Goal: Task Accomplishment & Management: Complete application form

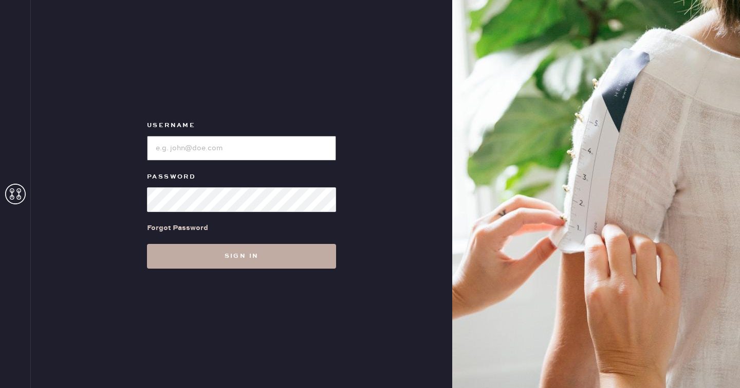
type input "reformationseattle"
click at [247, 255] on button "Sign in" at bounding box center [241, 256] width 189 height 25
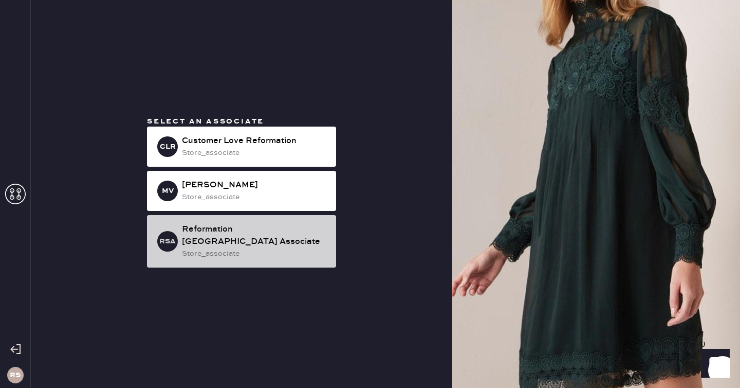
click at [303, 249] on div "store_associate" at bounding box center [255, 253] width 146 height 11
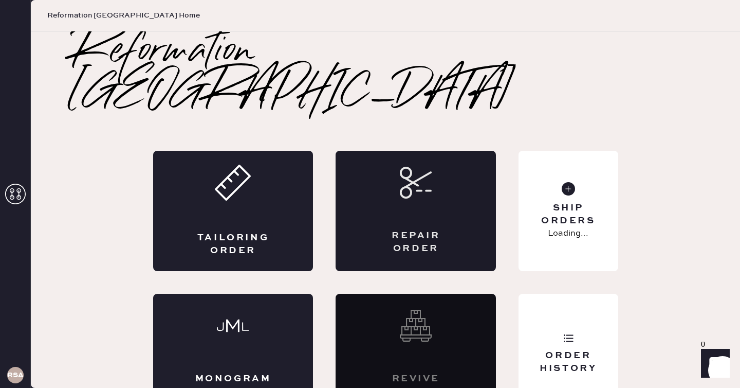
click at [429, 176] on div "Repair Order" at bounding box center [416, 211] width 160 height 120
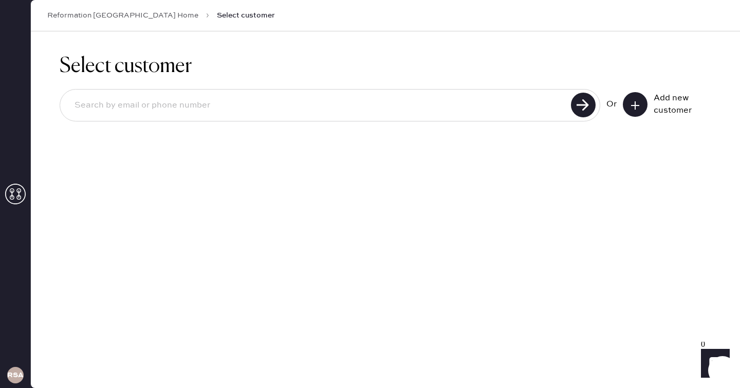
click at [636, 110] on button at bounding box center [635, 104] width 25 height 25
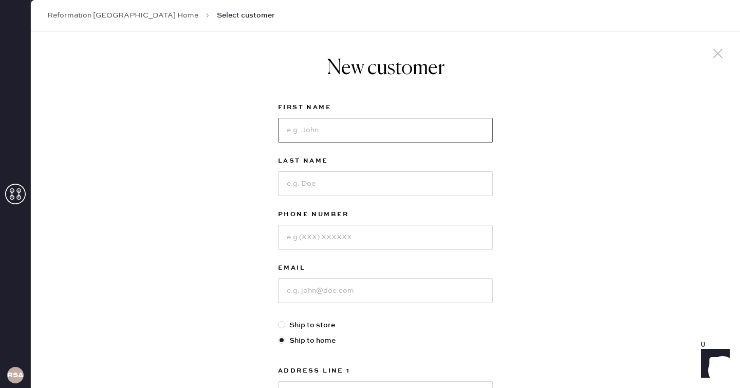
click at [381, 132] on input at bounding box center [385, 130] width 215 height 25
type input "Tea"
type input "Harb"
type input "[EMAIL_ADDRESS][DOMAIN_NAME]"
click at [337, 233] on input at bounding box center [385, 237] width 215 height 25
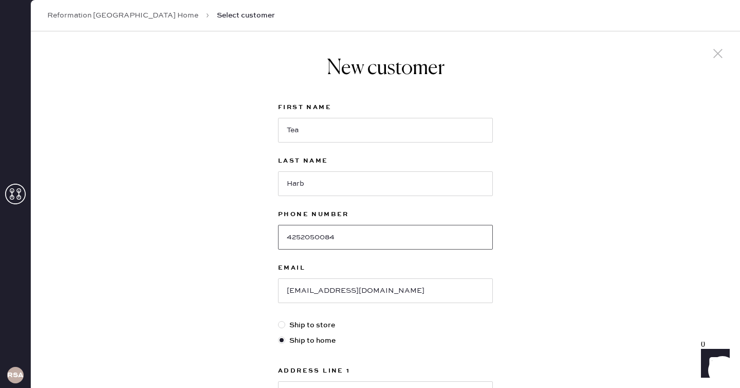
scroll to position [198, 0]
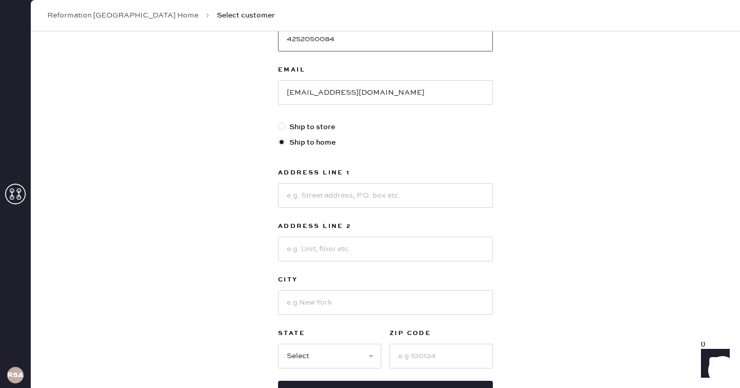
type input "4252050084"
click at [419, 191] on input at bounding box center [385, 195] width 215 height 25
type input "[STREET_ADDRESS]"
type input "[GEOGRAPHIC_DATA]"
select select "WA"
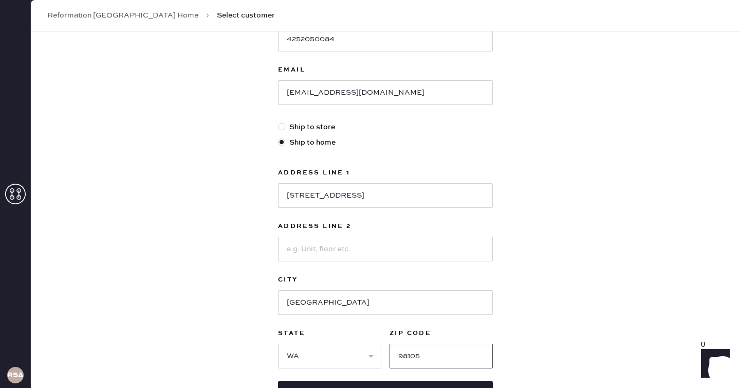
type input "98105"
click at [645, 222] on div "New customer First Name Tea Last Name [PERSON_NAME] Phone Number [PHONE_NUMBER]…" at bounding box center [385, 151] width 709 height 637
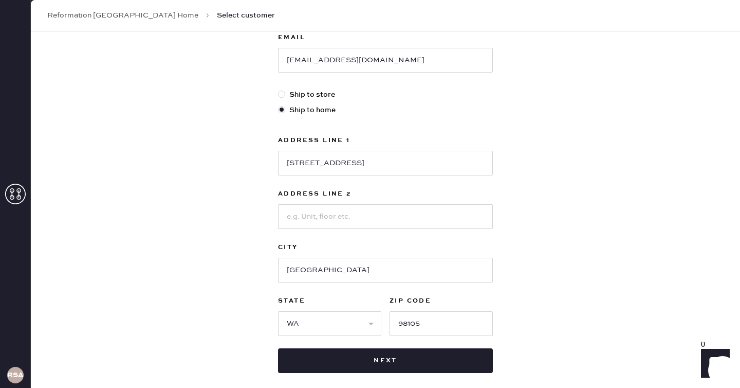
scroll to position [230, 0]
click at [472, 345] on div "First Name Tea Last Name [PERSON_NAME] Phone Number [PHONE_NUMBER] Email [EMAIL…" at bounding box center [385, 122] width 215 height 502
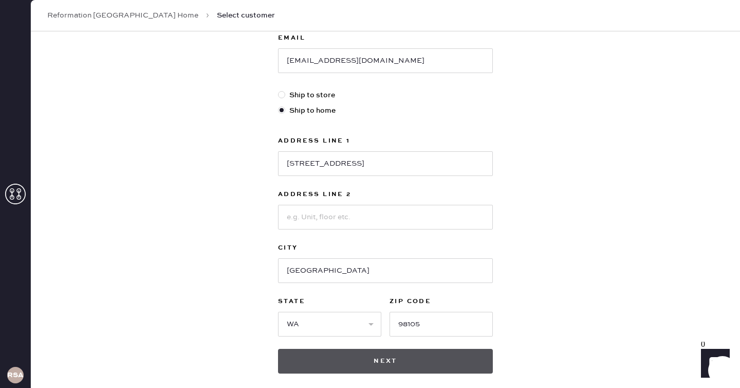
click at [471, 355] on button "Next" at bounding box center [385, 361] width 215 height 25
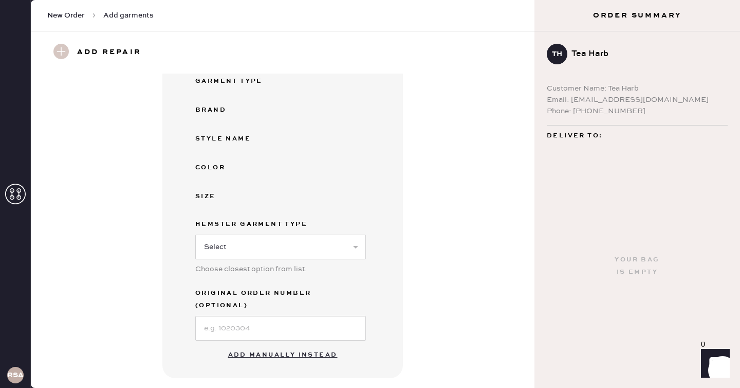
click at [270, 344] on button "Add manually instead" at bounding box center [283, 354] width 122 height 21
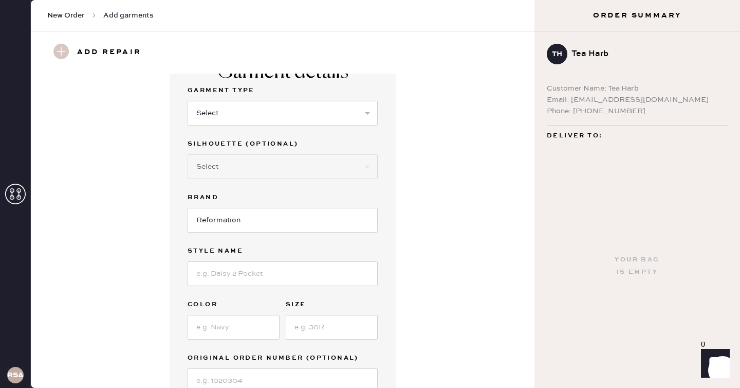
scroll to position [21, 0]
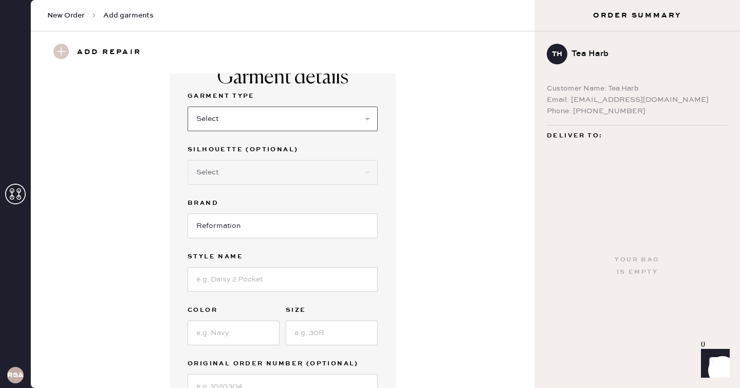
click at [305, 122] on select "Select Basic Skirt Jeans Leggings Pants Shorts Basic Sleeved Dress Basic Sleeve…" at bounding box center [283, 118] width 190 height 25
select select "5"
click at [188, 106] on select "Select Basic Skirt Jeans Leggings Pants Shorts Basic Sleeved Dress Basic Sleeve…" at bounding box center [283, 118] width 190 height 25
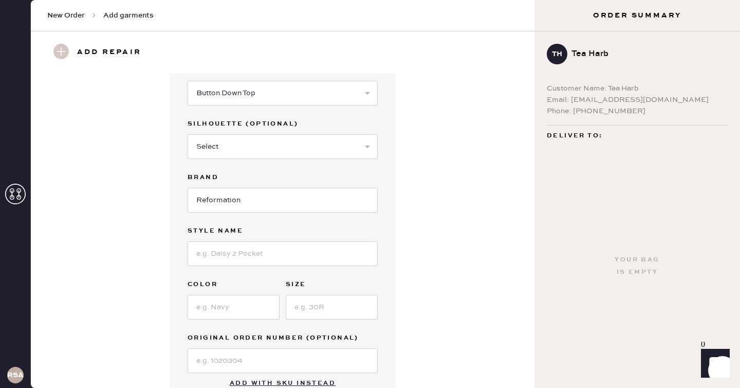
click at [284, 217] on div "Garment Type Select Basic Skirt Jeans Leggings Pants Shorts Basic Sleeved Dress…" at bounding box center [283, 218] width 190 height 308
click at [275, 252] on input at bounding box center [283, 253] width 190 height 25
type input "Valetta Two Piece"
type input "White"
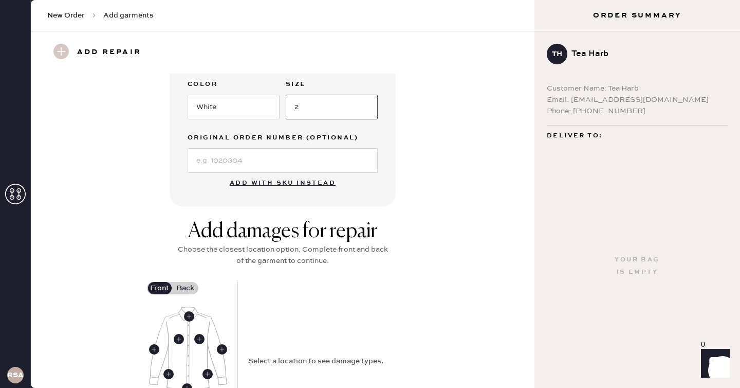
type input "2"
click at [211, 242] on div "Add damages for repair" at bounding box center [283, 231] width 216 height 25
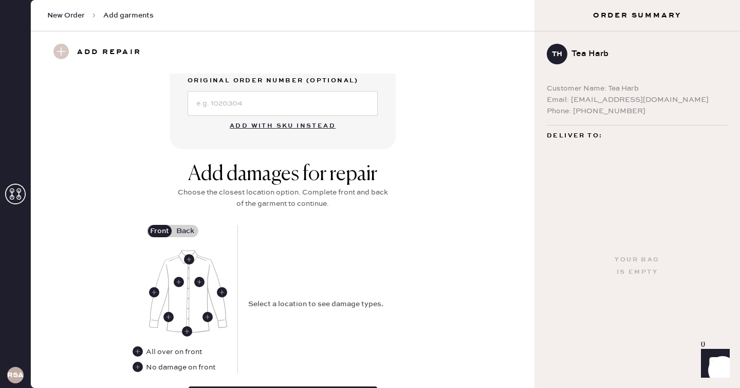
scroll to position [315, 0]
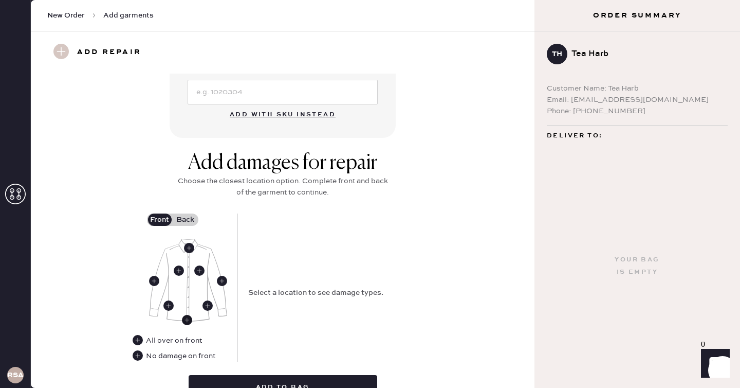
click at [185, 319] on use at bounding box center [187, 320] width 10 height 10
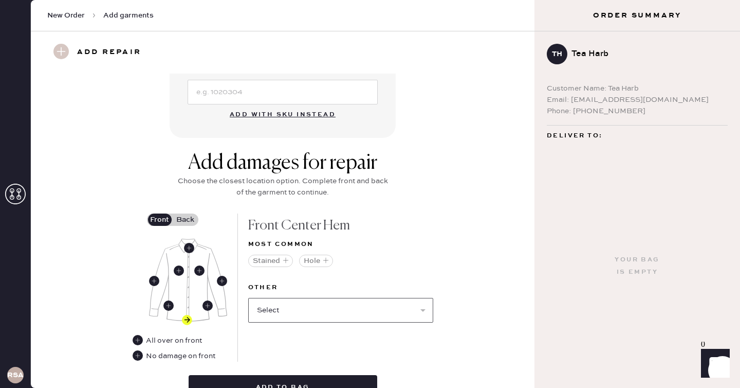
click at [301, 302] on select "Select Broken / Ripped Hem Broken Beads Broken Button Broken Elastic Broken Hoo…" at bounding box center [340, 310] width 185 height 25
select select "1679"
click at [248, 298] on select "Select Broken / Ripped Hem Broken Beads Broken Button Broken Elastic Broken Hoo…" at bounding box center [340, 310] width 185 height 25
select select
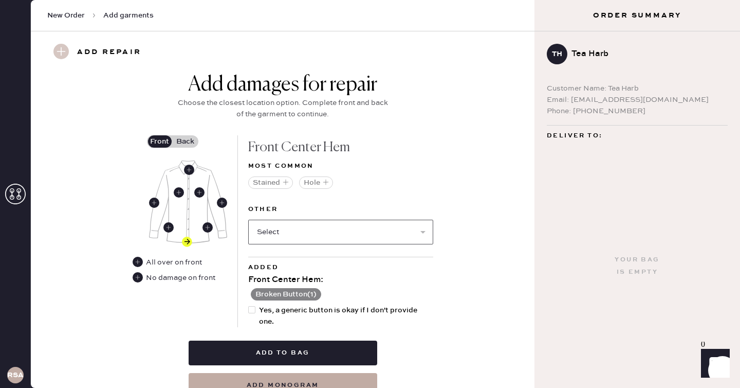
scroll to position [394, 0]
click at [251, 311] on div at bounding box center [251, 308] width 7 height 7
click at [249, 304] on input "Yes, a generic button is okay if I don't provide one." at bounding box center [248, 304] width 1 height 1
checkbox input "true"
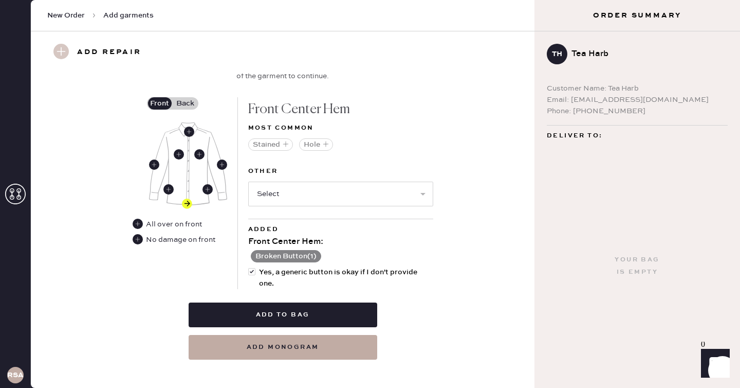
scroll to position [440, 0]
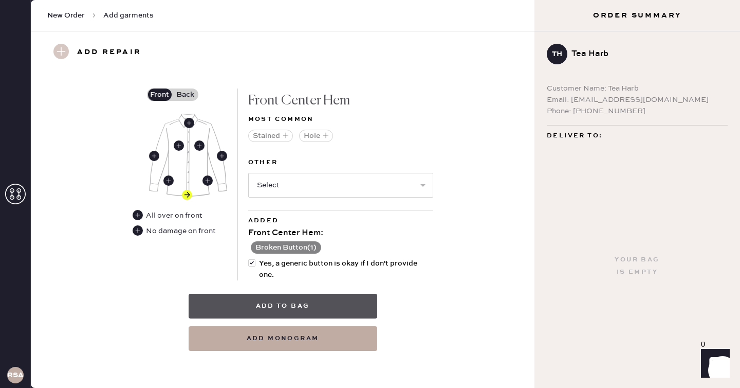
click at [269, 304] on button "Add to bag" at bounding box center [283, 306] width 189 height 25
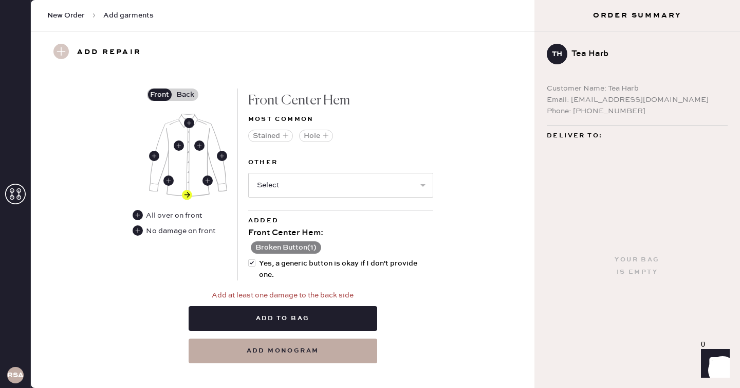
click at [186, 93] on label "Back" at bounding box center [186, 94] width 26 height 12
click at [186, 95] on input "Back" at bounding box center [186, 95] width 0 height 0
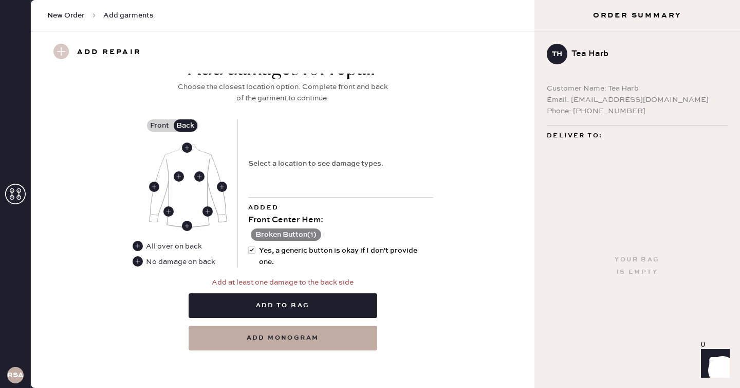
scroll to position [409, 0]
click at [139, 262] on use at bounding box center [138, 261] width 10 height 10
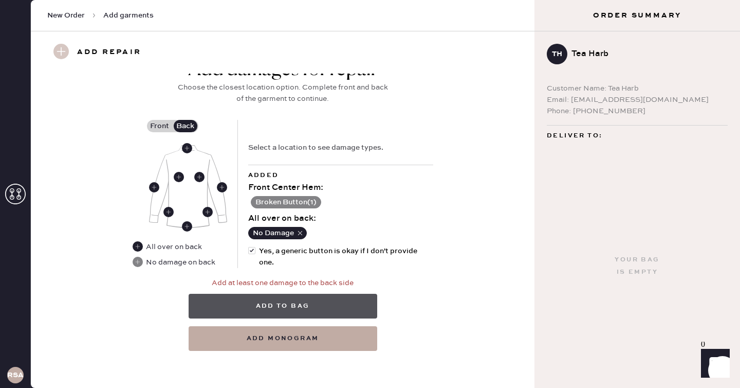
click at [297, 299] on button "Add to bag" at bounding box center [283, 306] width 189 height 25
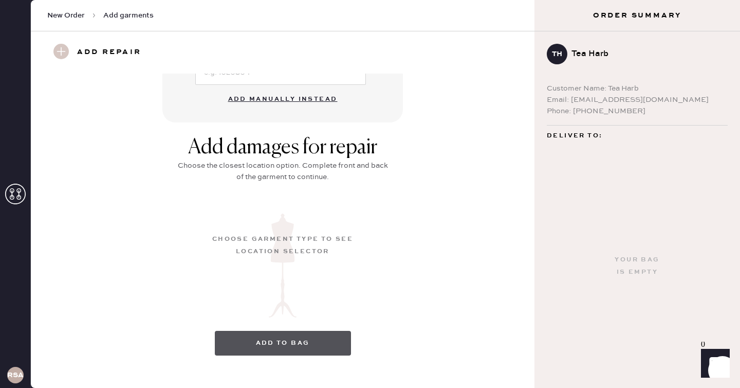
scroll to position [118, 0]
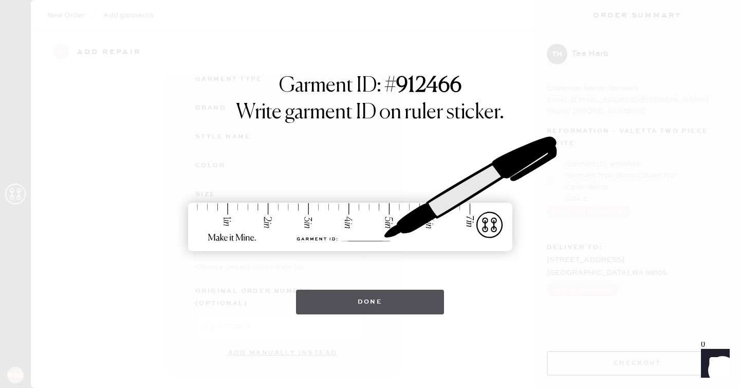
click at [316, 300] on button "Done" at bounding box center [370, 301] width 149 height 25
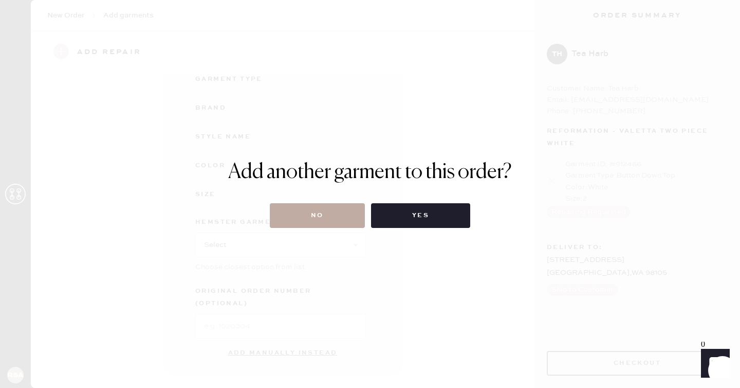
click at [289, 213] on button "No" at bounding box center [317, 215] width 95 height 25
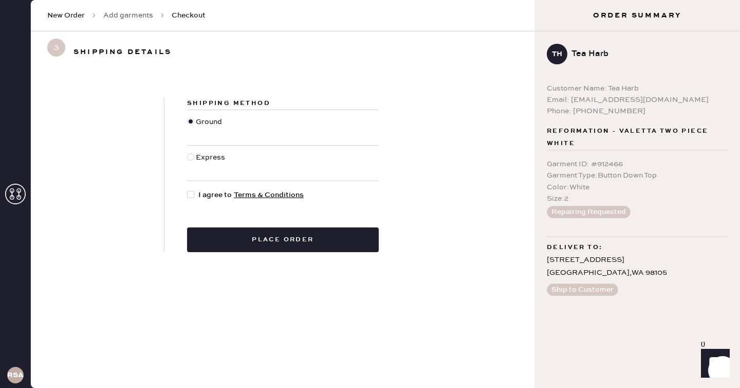
click at [193, 188] on div "Shipping Method Ground Express I agree to Terms & Conditions Place order" at bounding box center [282, 174] width 237 height 155
click at [193, 192] on div at bounding box center [190, 194] width 7 height 7
click at [188, 190] on input "I agree to Terms & Conditions" at bounding box center [187, 189] width 1 height 1
checkbox input "true"
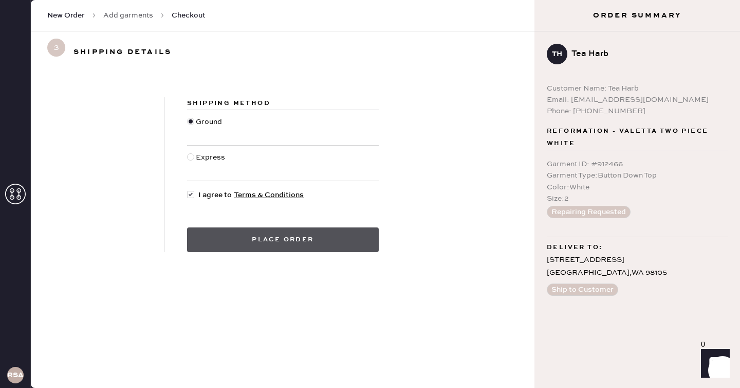
click at [232, 233] on button "Place order" at bounding box center [283, 239] width 192 height 25
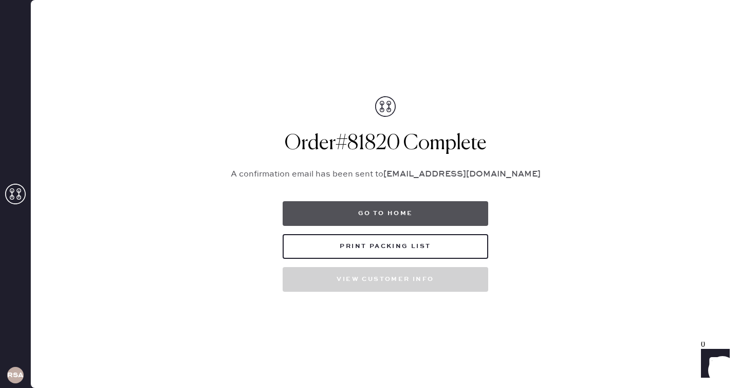
click at [368, 208] on button "Go to home" at bounding box center [386, 213] width 206 height 25
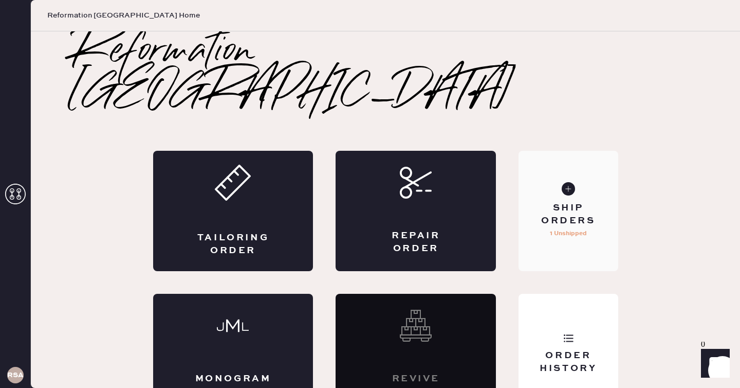
click at [560, 213] on div "Ship Orders 1 Unshipped" at bounding box center [568, 211] width 99 height 120
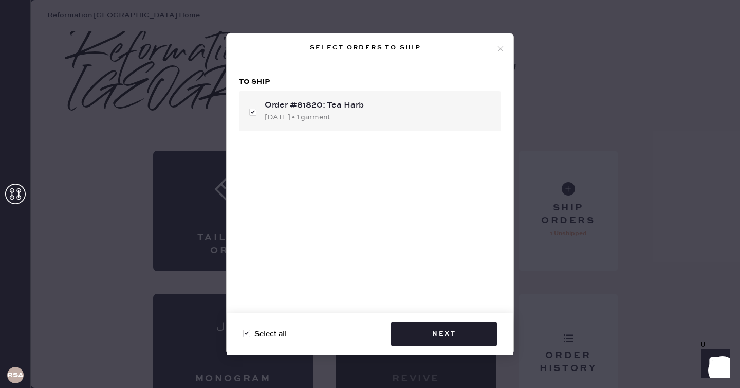
click at [500, 49] on use at bounding box center [501, 49] width 6 height 6
